Goal: Find specific page/section: Find specific page/section

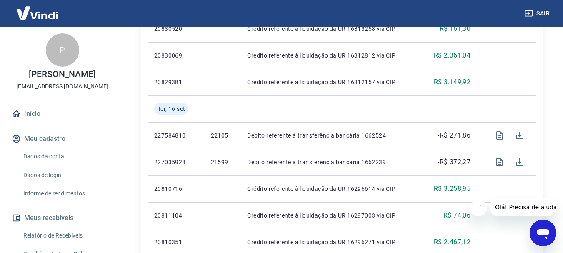
scroll to position [237, 0]
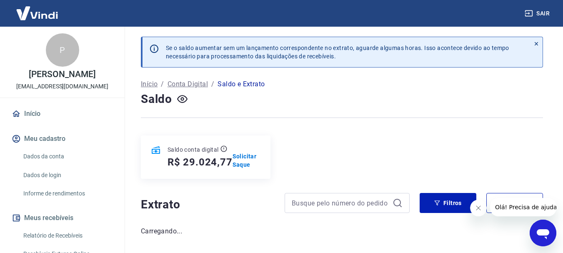
click at [39, 121] on link "Início" at bounding box center [62, 114] width 105 height 18
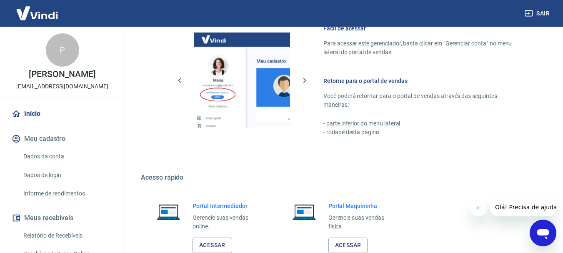
scroll to position [417, 0]
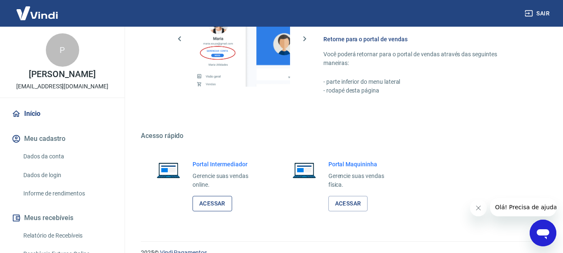
click at [219, 202] on link "Acessar" at bounding box center [212, 203] width 40 height 15
